Goal: Communication & Community: Answer question/provide support

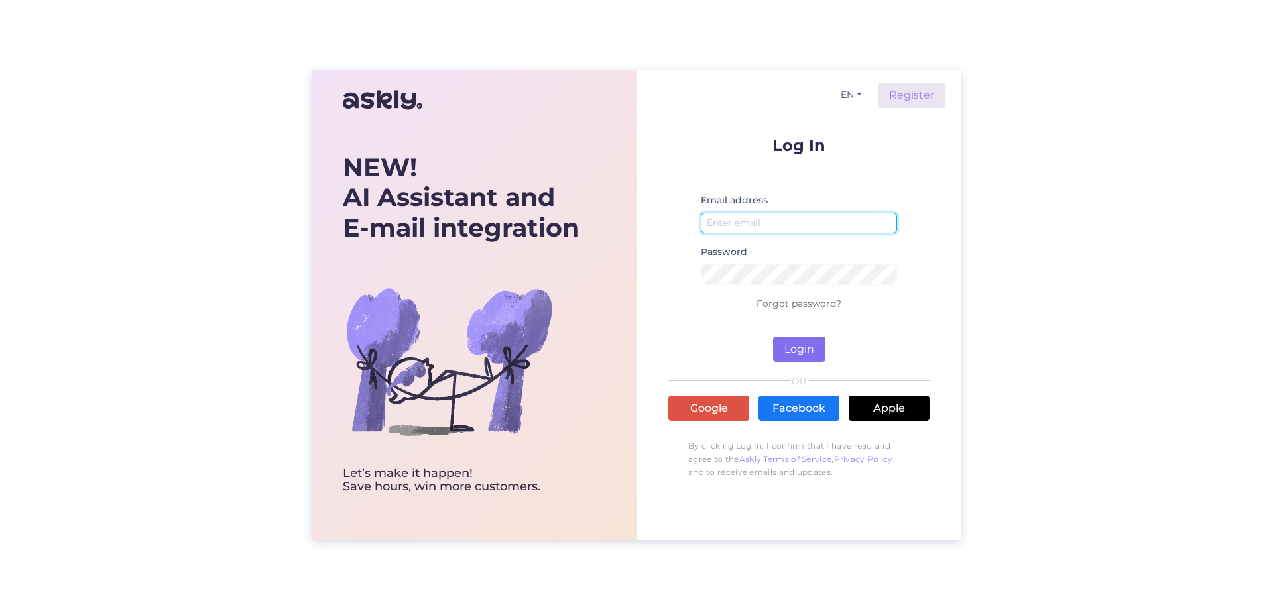
type input "[EMAIL_ADDRESS][DOMAIN_NAME]"
click at [809, 354] on button "Login" at bounding box center [799, 349] width 52 height 25
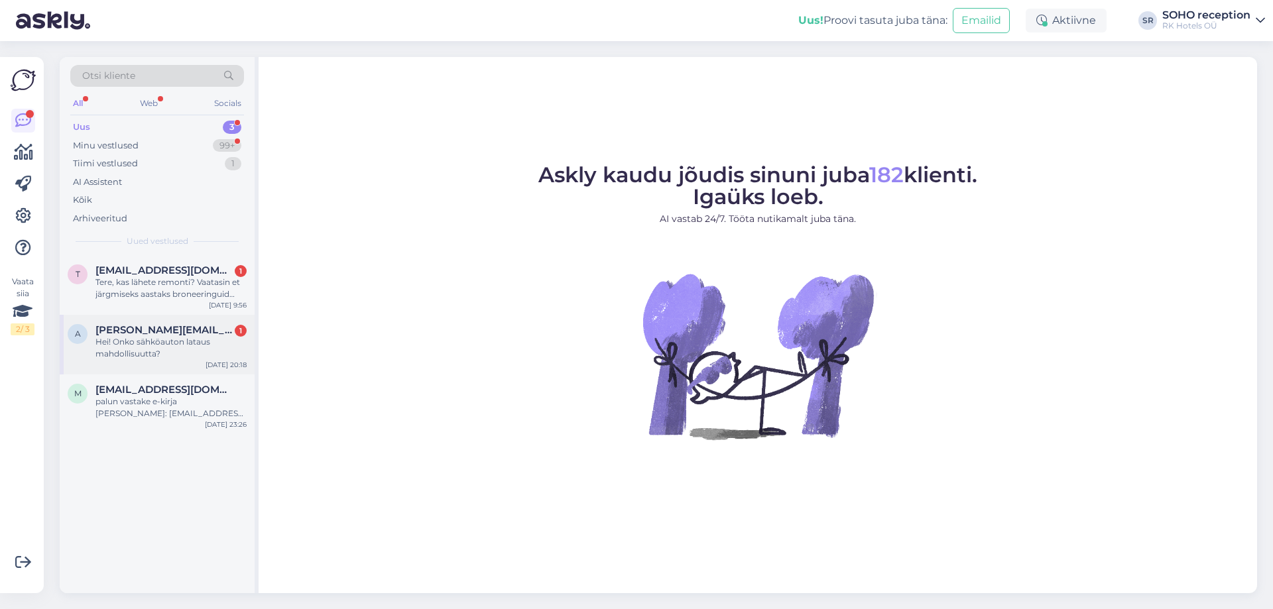
click at [174, 357] on div "Hei! Onko sähköauton lataus mahdollisuutta?" at bounding box center [170, 348] width 151 height 24
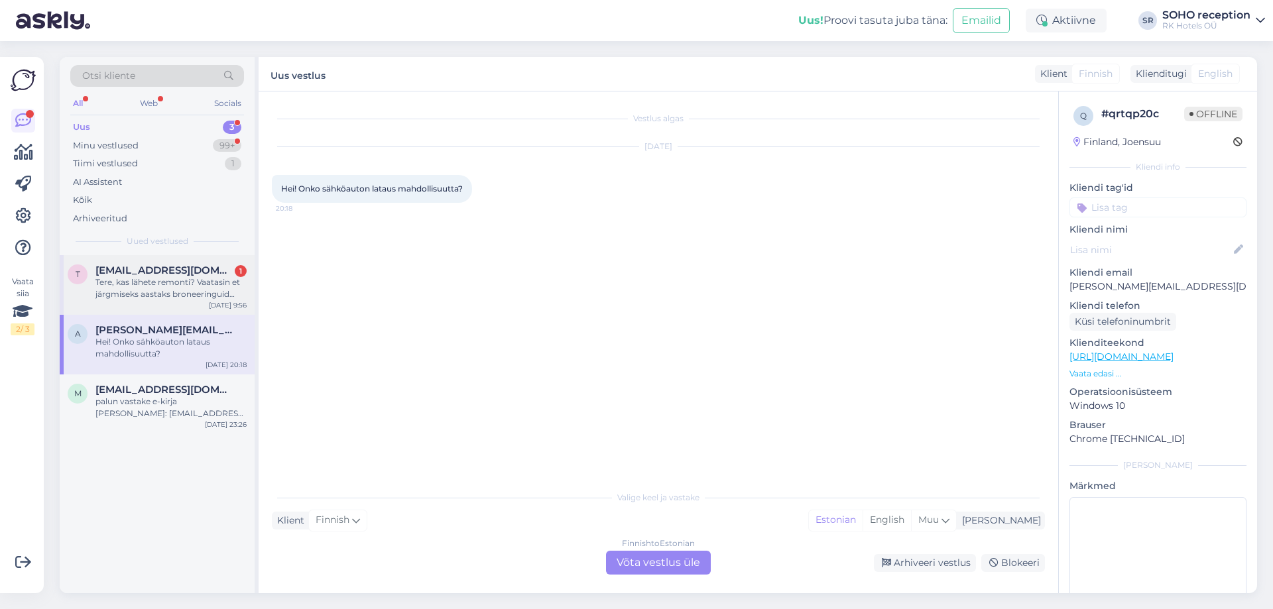
click at [173, 293] on div "Tere, kas lähete remonti? Vaatasin et järgmiseks aastaks broneeringuid teha ei …" at bounding box center [170, 288] width 151 height 24
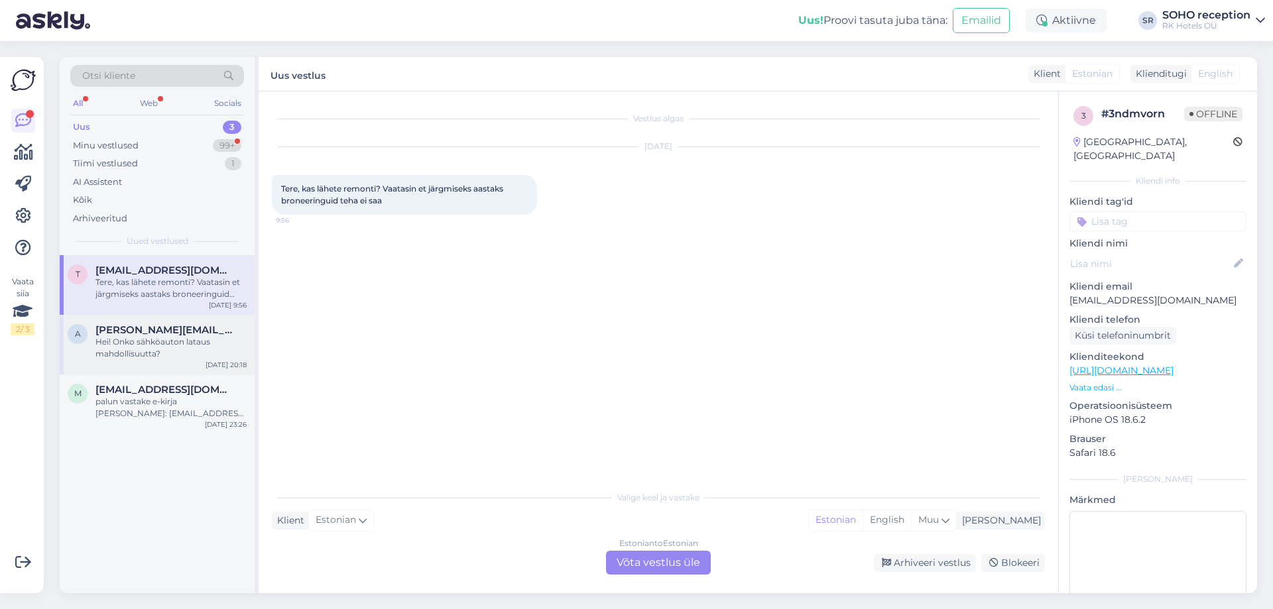
click at [180, 329] on div "[PERSON_NAME][EMAIL_ADDRESS][DOMAIN_NAME]" at bounding box center [170, 330] width 151 height 12
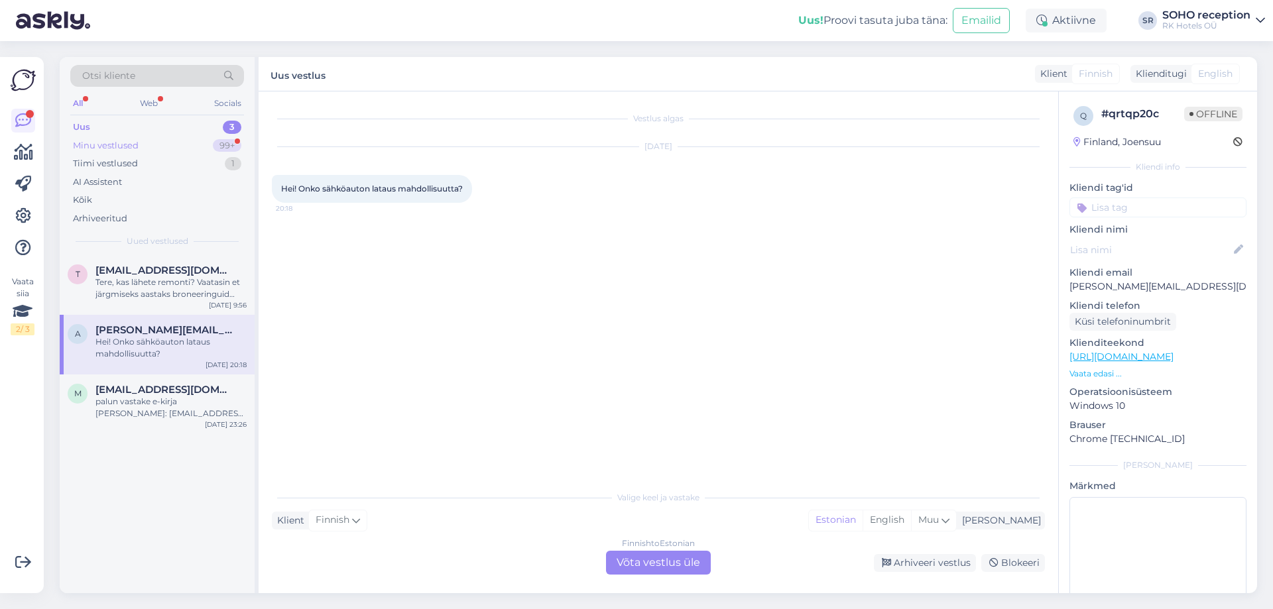
click at [162, 150] on div "Minu vestlused 99+" at bounding box center [157, 146] width 174 height 19
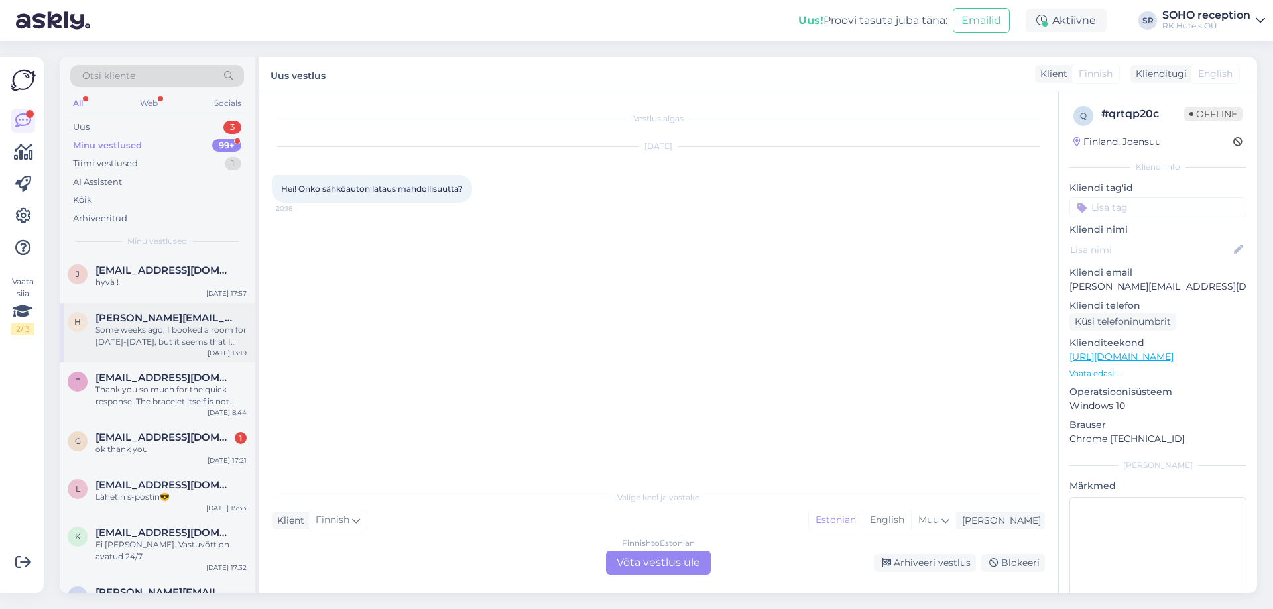
click at [184, 341] on div "Some weeks ago, I booked a room for [DATE]-[DATE], but it seems that I have not…" at bounding box center [170, 336] width 151 height 24
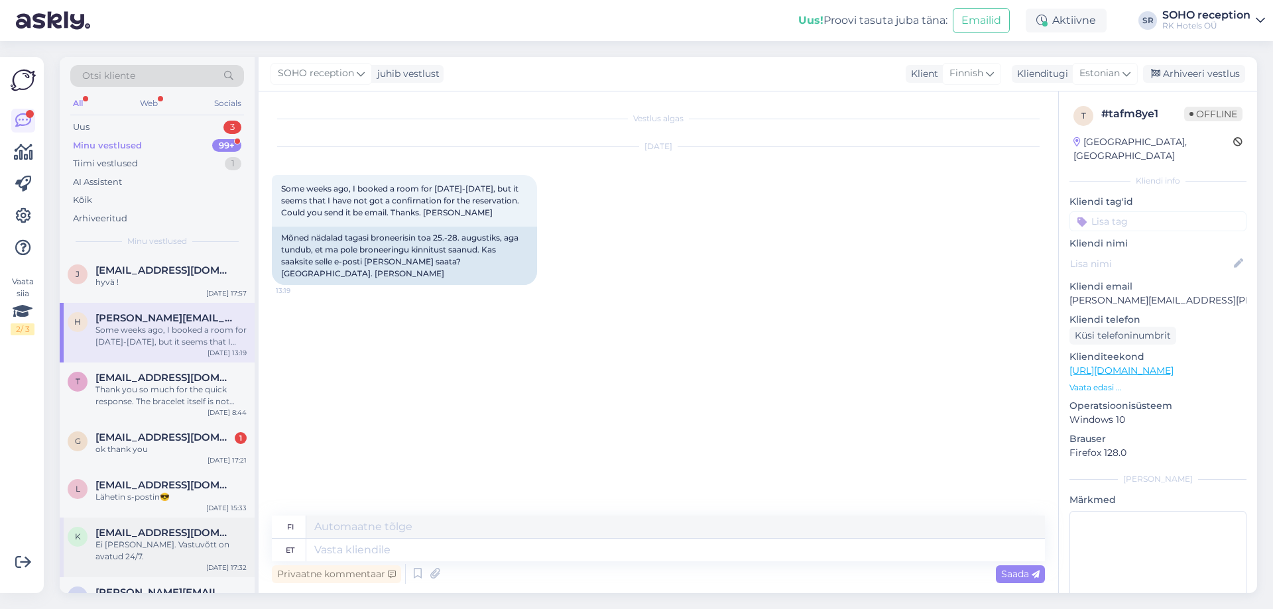
click at [167, 545] on div "Ei [PERSON_NAME]. Vastuvõtt on avatud 24/7." at bounding box center [170, 551] width 151 height 24
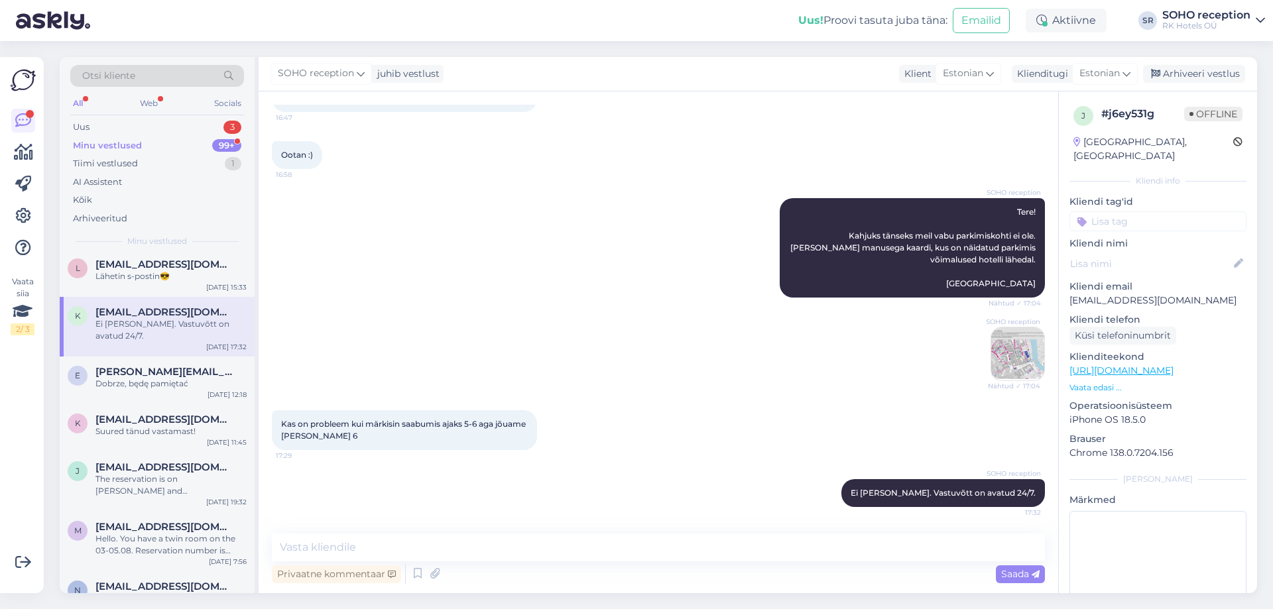
scroll to position [442, 0]
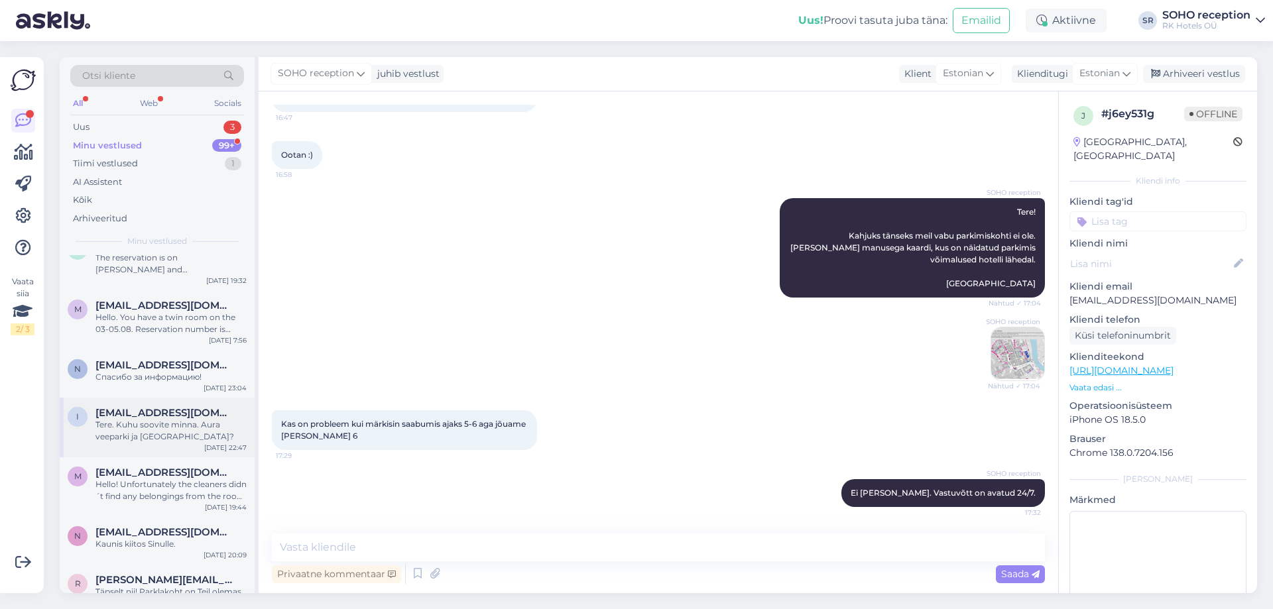
click at [162, 438] on div "i [EMAIL_ADDRESS][DOMAIN_NAME] Tere. Kuhu soovite minna. Aura veeparki ja [GEOG…" at bounding box center [157, 428] width 195 height 60
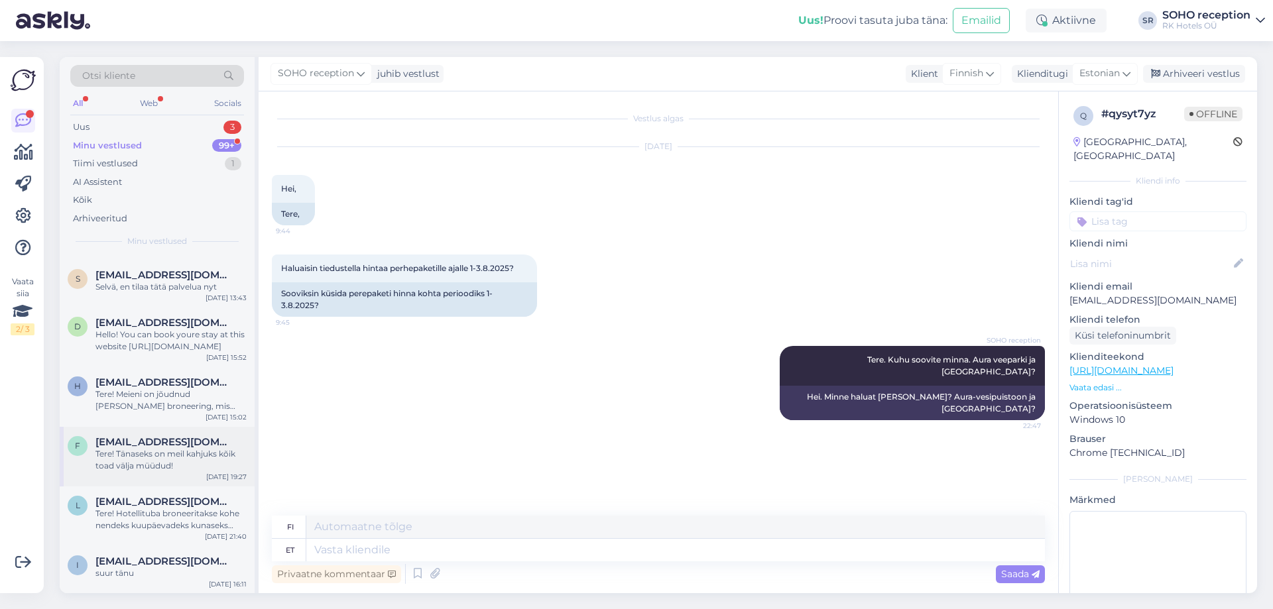
scroll to position [0, 0]
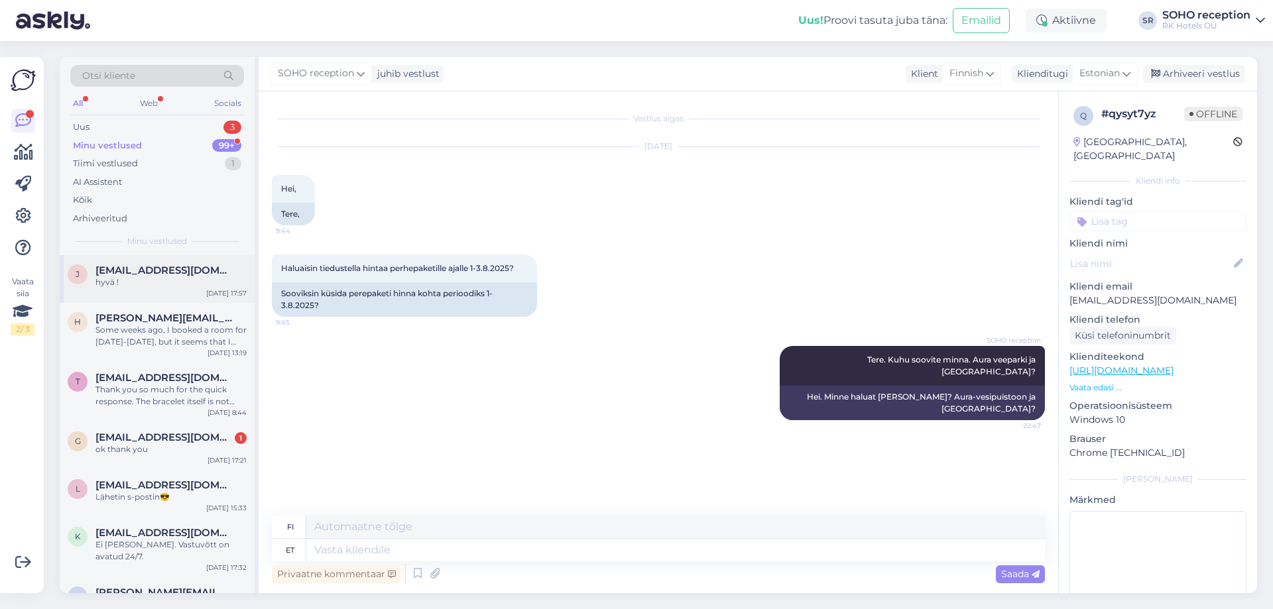
click at [168, 290] on div "j [EMAIL_ADDRESS][DOMAIN_NAME] hyvä ! [DATE] 17:57" at bounding box center [157, 279] width 195 height 48
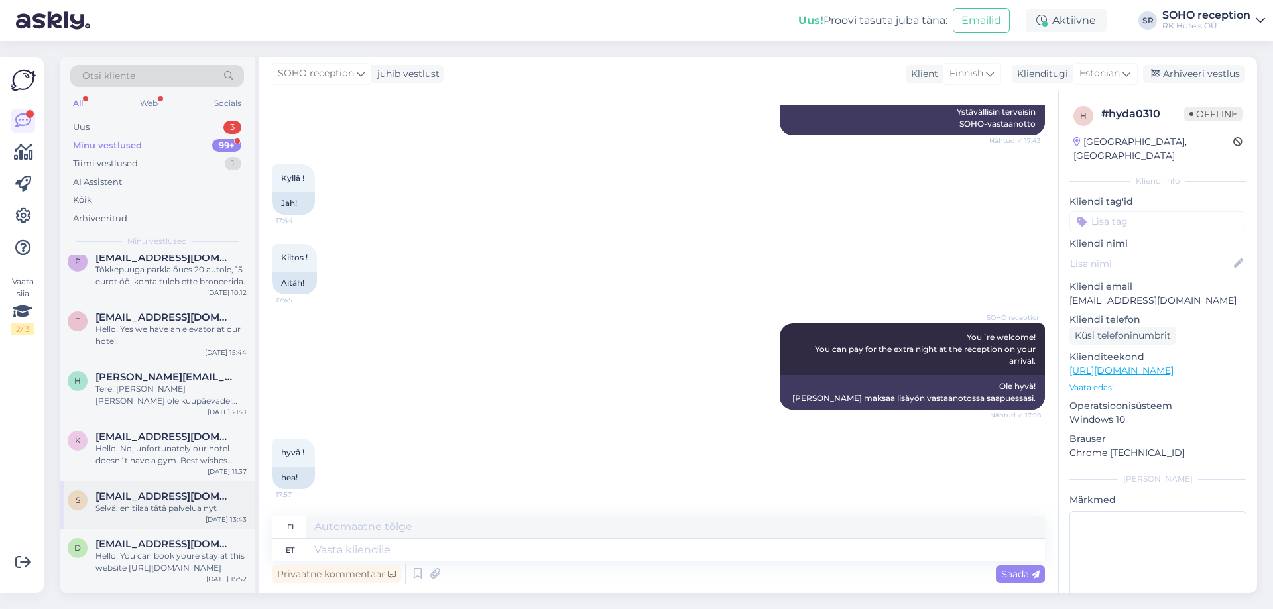
scroll to position [1105, 0]
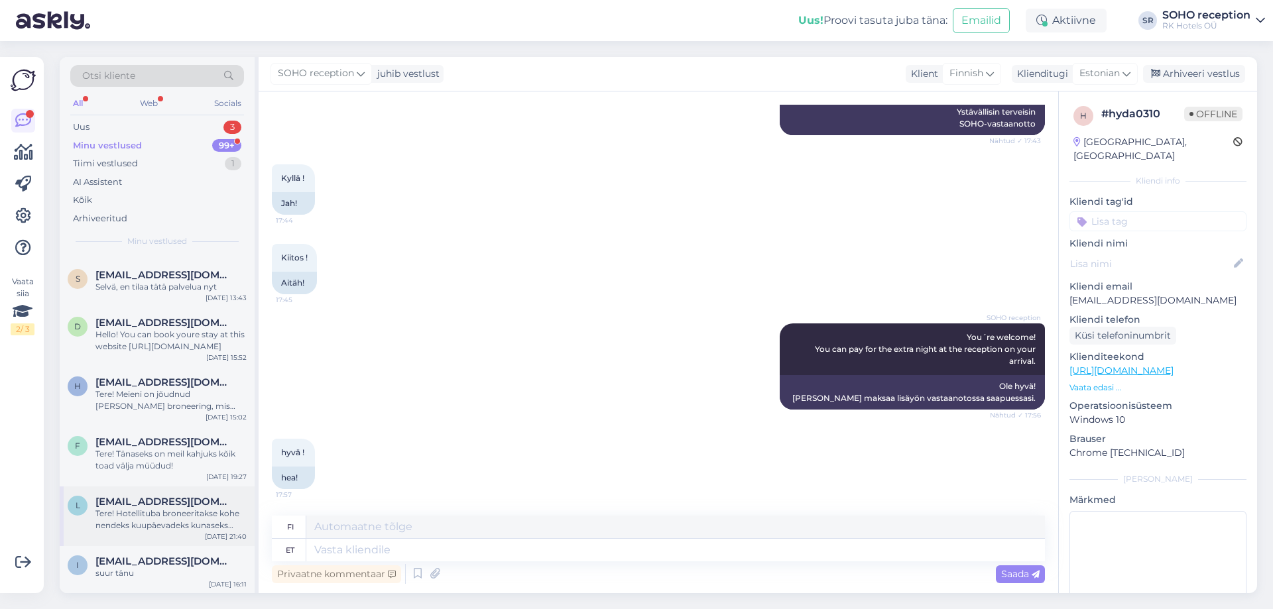
click at [181, 508] on div "Tere! Hotellituba broneeritakse kohe nendeks kuupäevadeks kunaseks selle paketi…" at bounding box center [170, 520] width 151 height 24
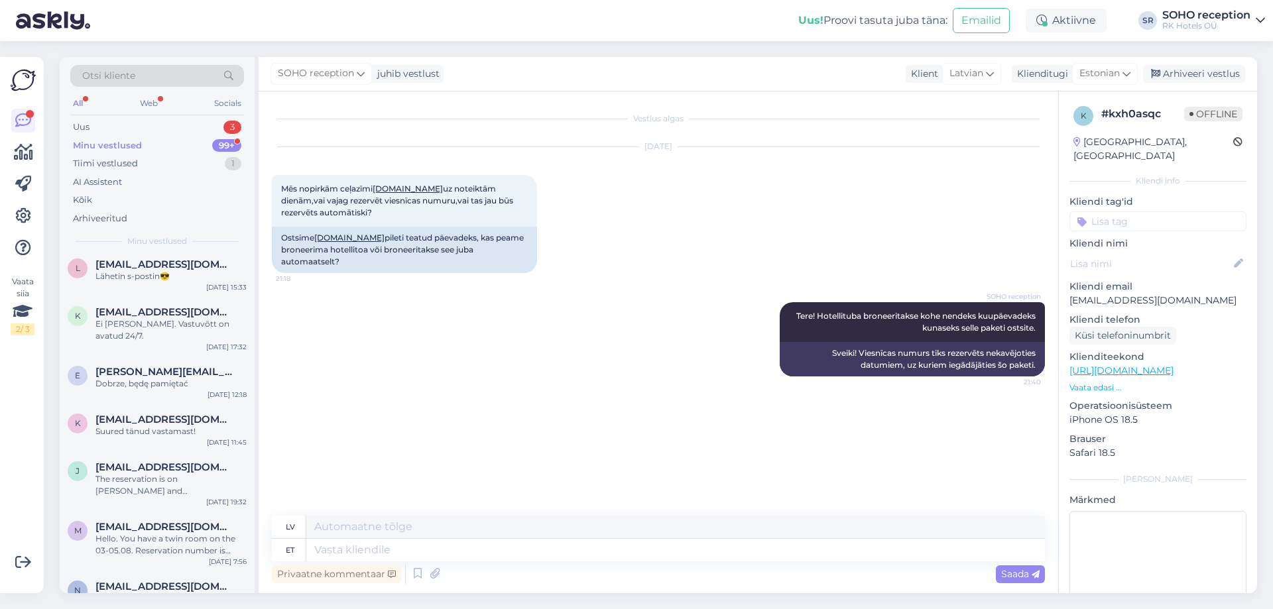
scroll to position [0, 0]
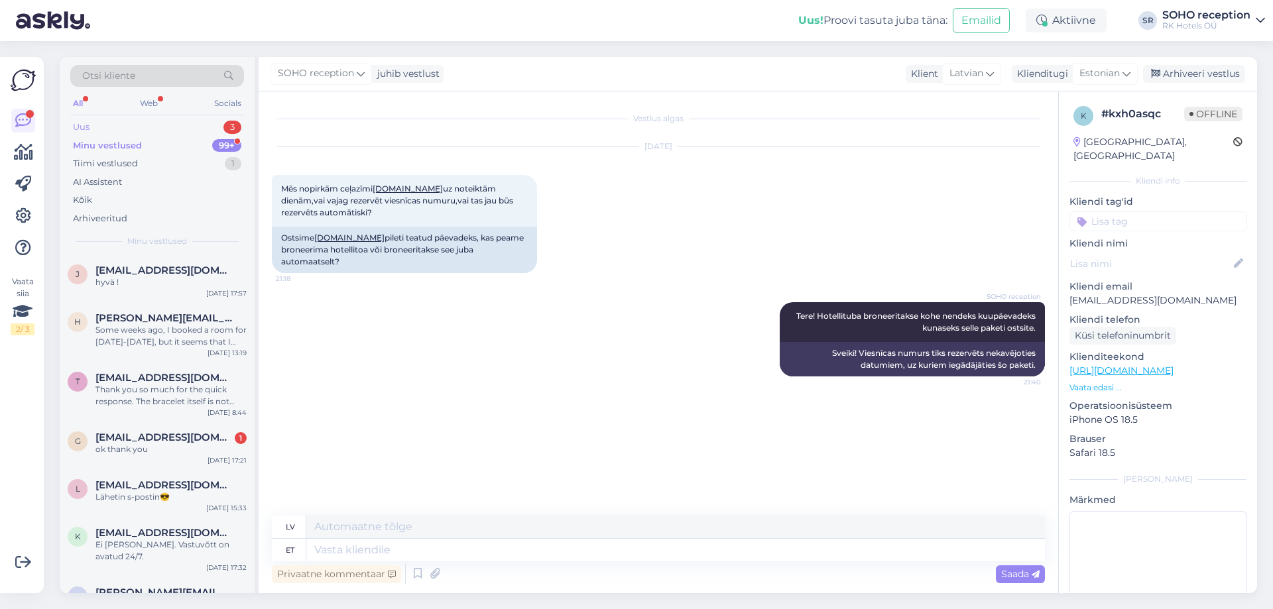
click at [152, 127] on div "Uus 3" at bounding box center [157, 127] width 174 height 19
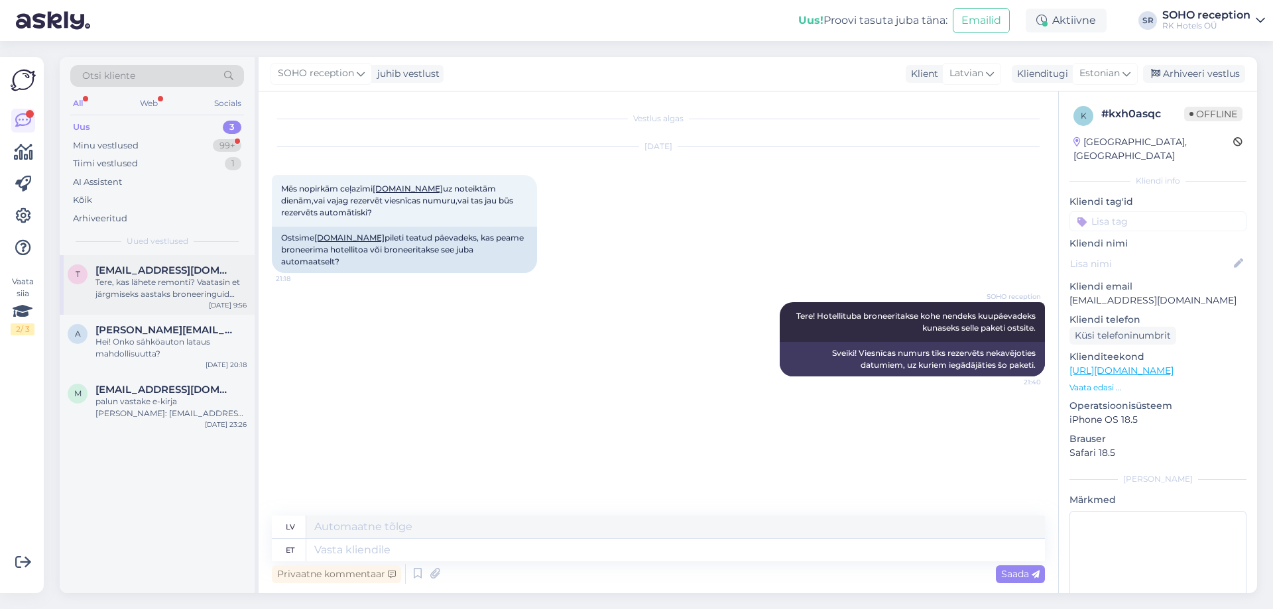
click at [180, 289] on div "Tere, kas lähete remonti? Vaatasin et järgmiseks aastaks broneeringuid teha ei …" at bounding box center [170, 288] width 151 height 24
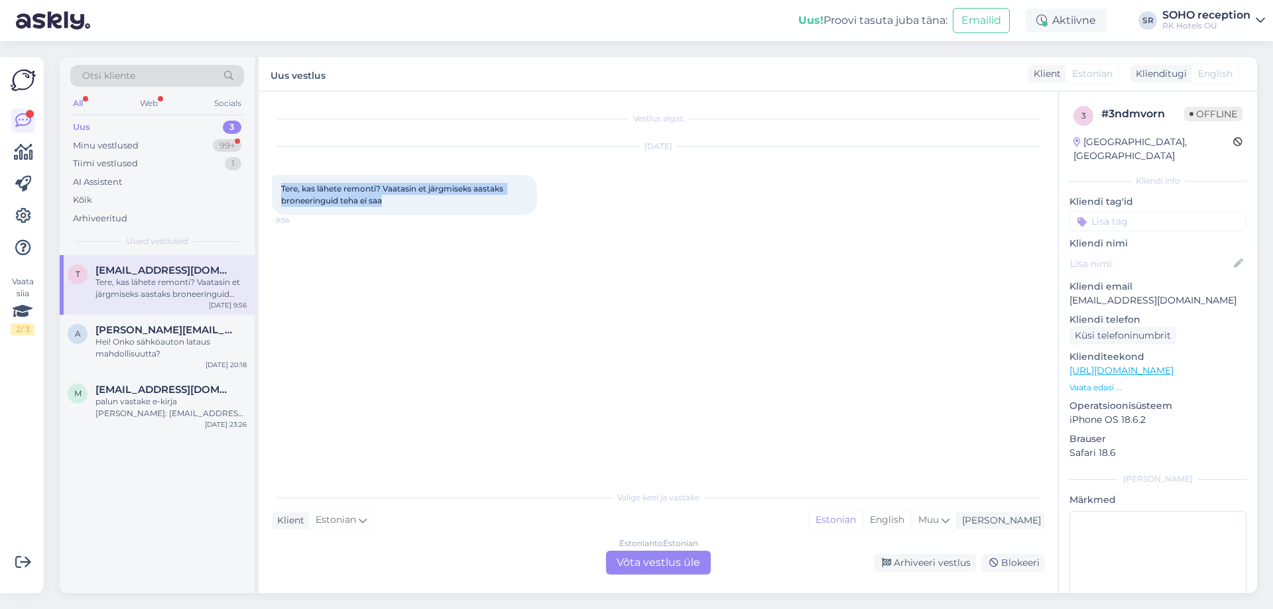
drag, startPoint x: 388, startPoint y: 200, endPoint x: 280, endPoint y: 191, distance: 107.7
click at [280, 191] on div "Tere, kas lähete remonti? Vaatasin et järgmiseks aastaks broneeringuid teha ei …" at bounding box center [404, 195] width 265 height 40
copy span "Tere, kas lähete remonti? Vaatasin et järgmiseks aastaks broneeringuid teha ei …"
click at [664, 566] on div "Estonian to Estonian Võta vestlus üle" at bounding box center [658, 563] width 105 height 24
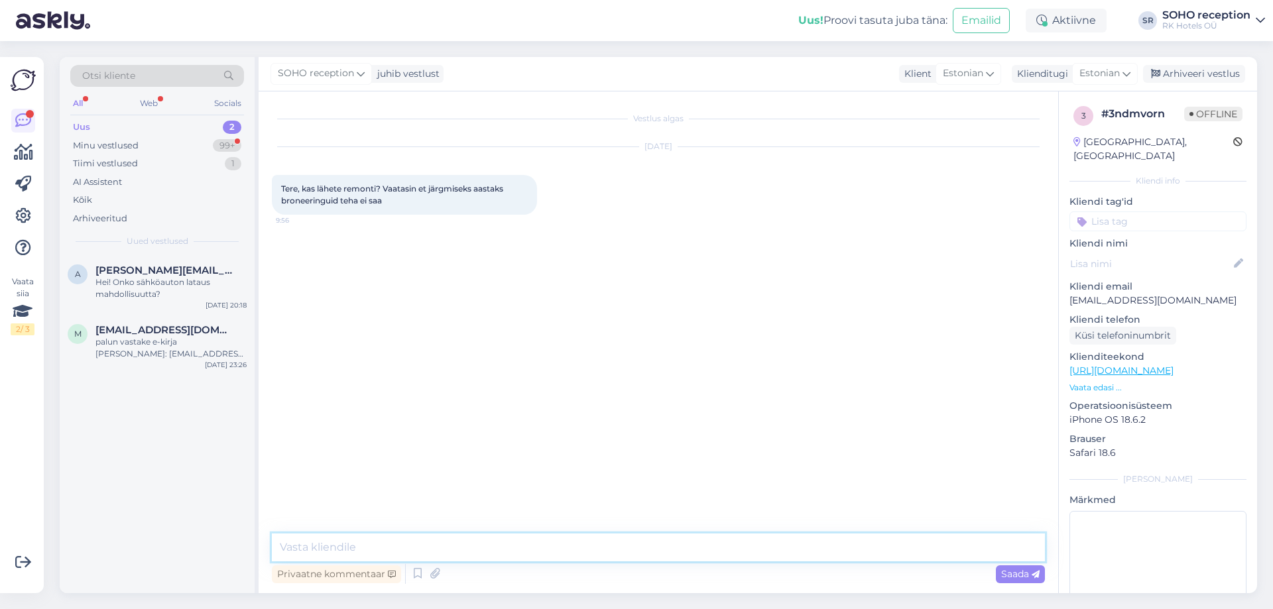
click at [417, 549] on textarea at bounding box center [658, 548] width 773 height 28
paste textarea "Tere! Jah, läheme remonti ning alates oktoobrikuust oleme suletud. Seetõttu ei …"
click at [310, 546] on textarea "Tere! Jah, läheme remonti ning alates oktoobrikuust oleme suletud. Seetõttu ei …" at bounding box center [658, 548] width 773 height 28
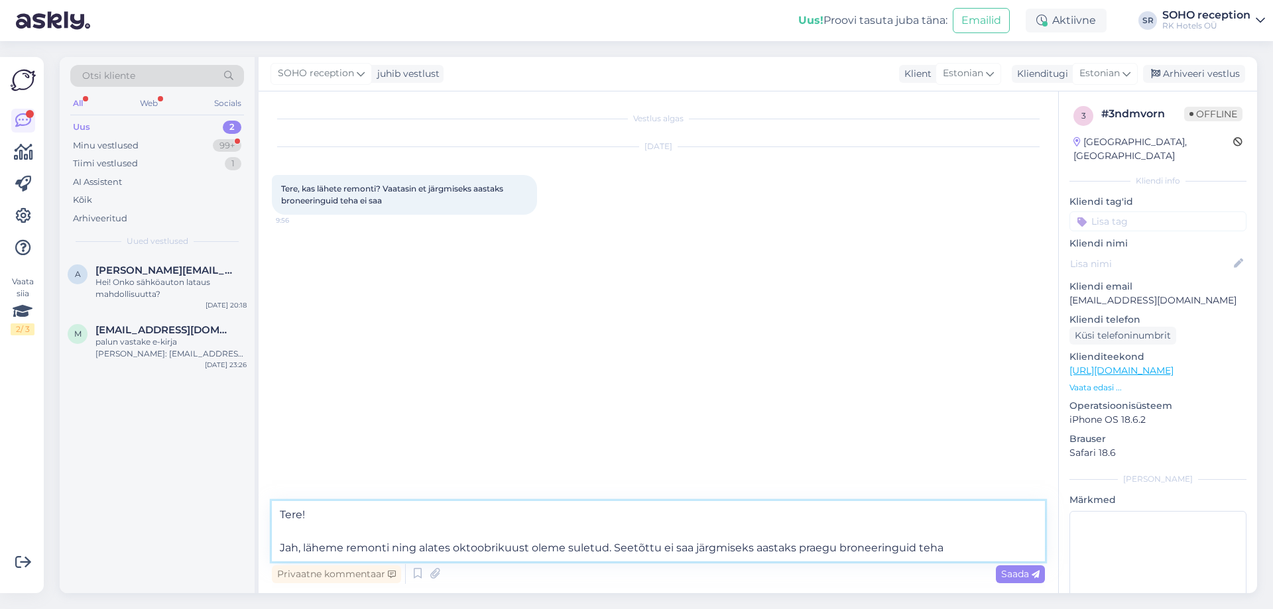
click at [948, 547] on textarea "Tere! Jah, läheme remonti ning alates oktoobrikuust oleme suletud. Seetõttu ei …" at bounding box center [658, 531] width 773 height 60
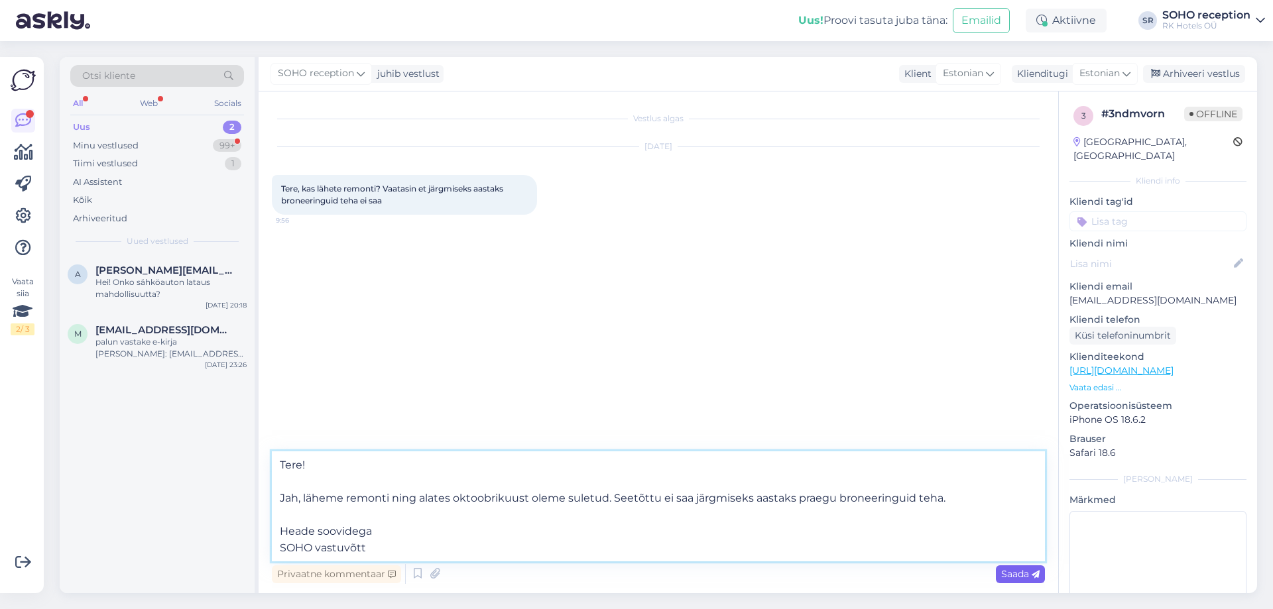
type textarea "Tere! Jah, läheme remonti ning alates oktoobrikuust oleme suletud. Seetõttu ei …"
click at [1009, 575] on span "Saada" at bounding box center [1020, 574] width 38 height 12
